Goal: Find specific page/section: Find specific page/section

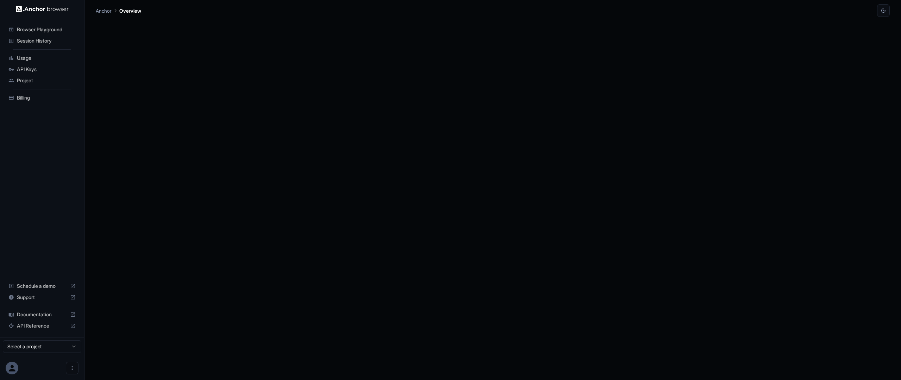
click at [63, 29] on span "Browser Playground" at bounding box center [46, 29] width 59 height 7
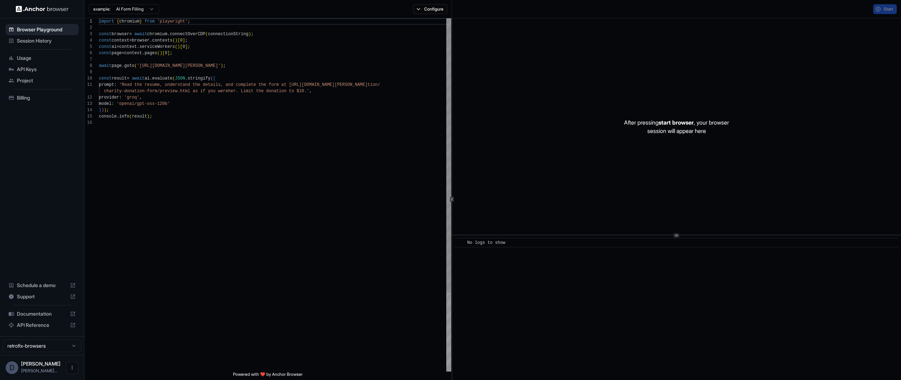
scroll to position [63, 0]
click at [48, 42] on span "Session History" at bounding box center [46, 40] width 59 height 7
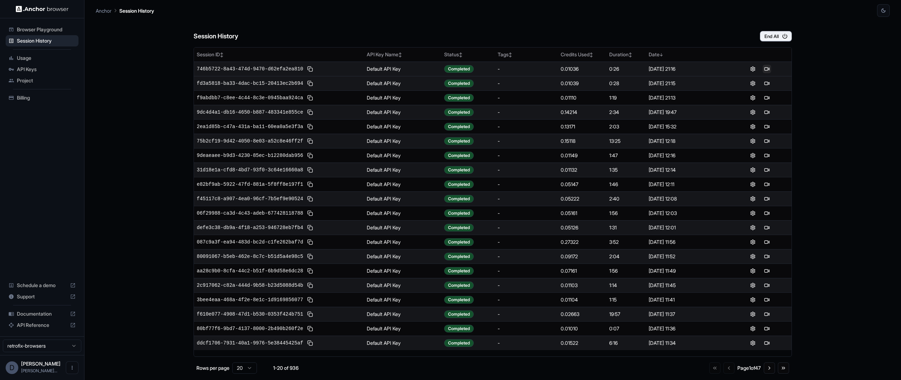
click at [768, 69] on button at bounding box center [767, 69] width 8 height 8
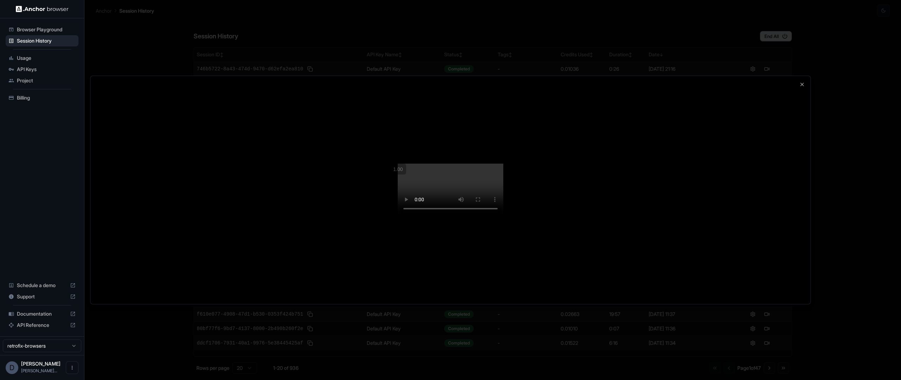
click at [718, 249] on div at bounding box center [450, 190] width 720 height 228
